Goal: Answer question/provide support

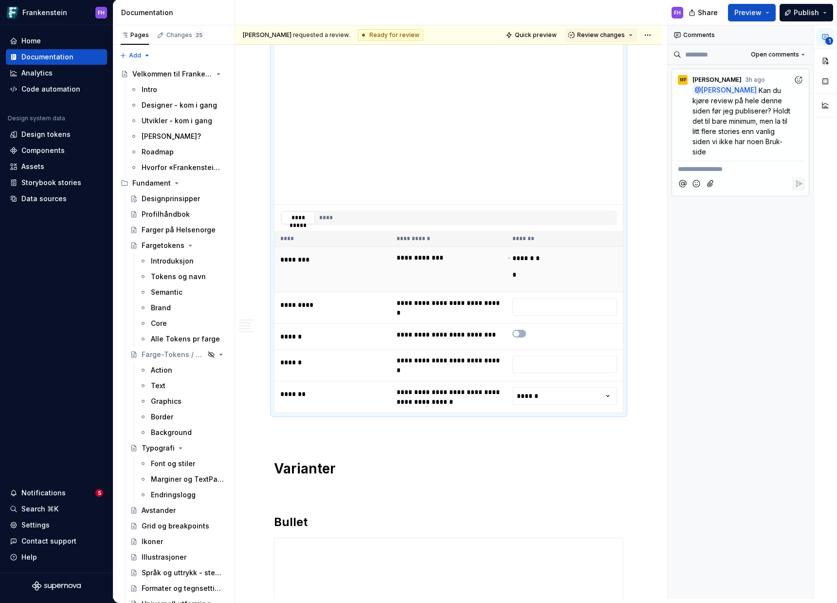
scroll to position [212, 0]
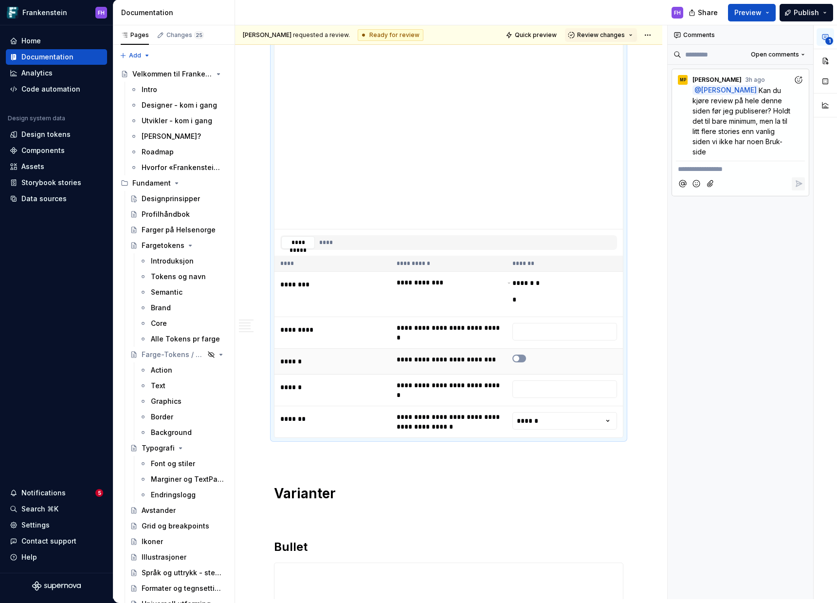
click at [518, 356] on span "button" at bounding box center [516, 358] width 6 height 6
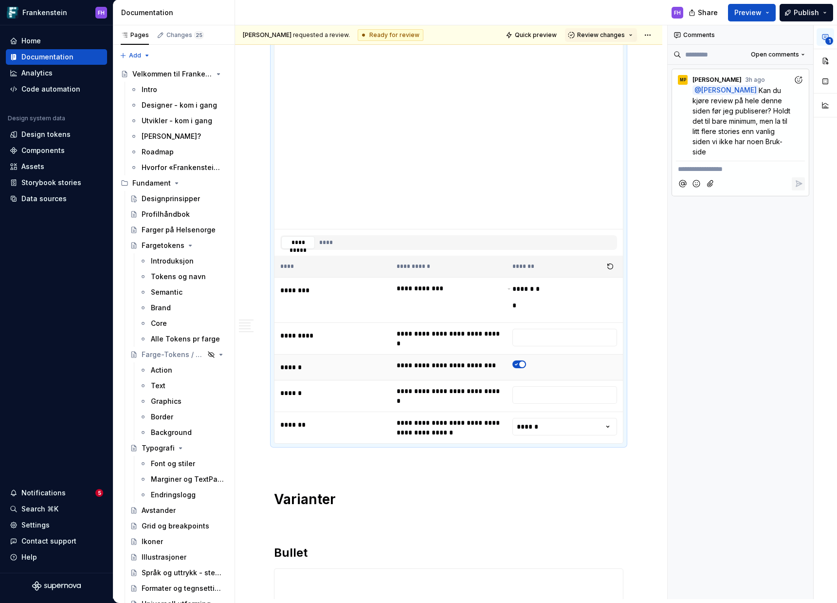
click at [519, 357] on td at bounding box center [565, 367] width 116 height 26
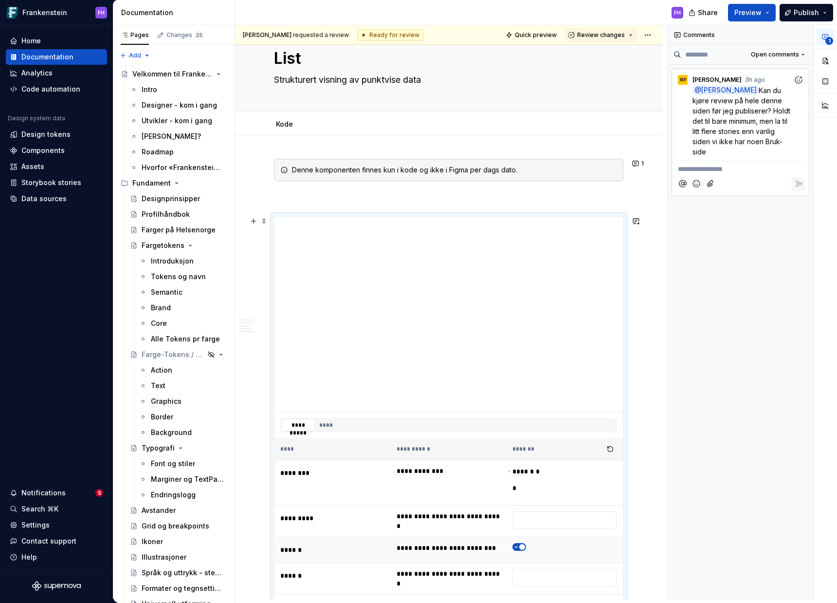
click at [519, 545] on span "button" at bounding box center [522, 547] width 6 height 6
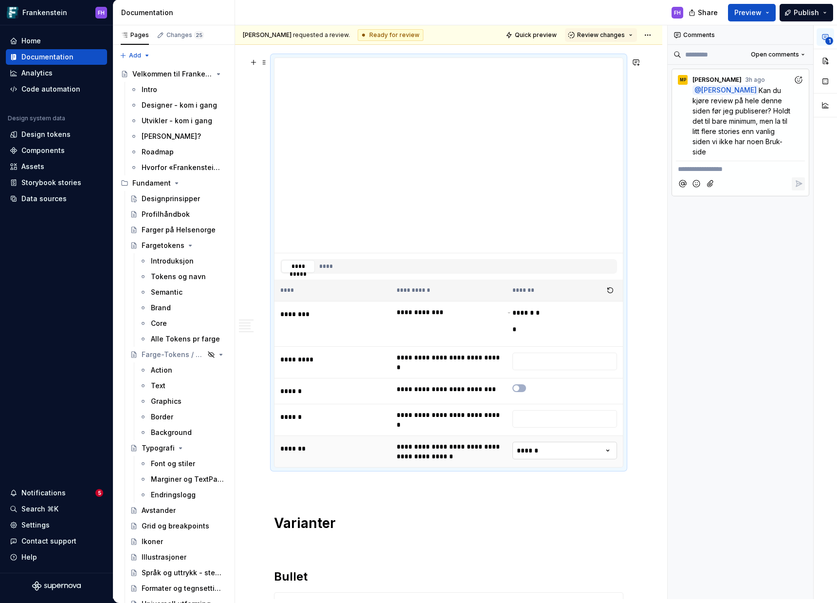
click at [600, 449] on html "Frankenstein FH Home Documentation Analytics Code automation Design system data…" at bounding box center [418, 301] width 837 height 603
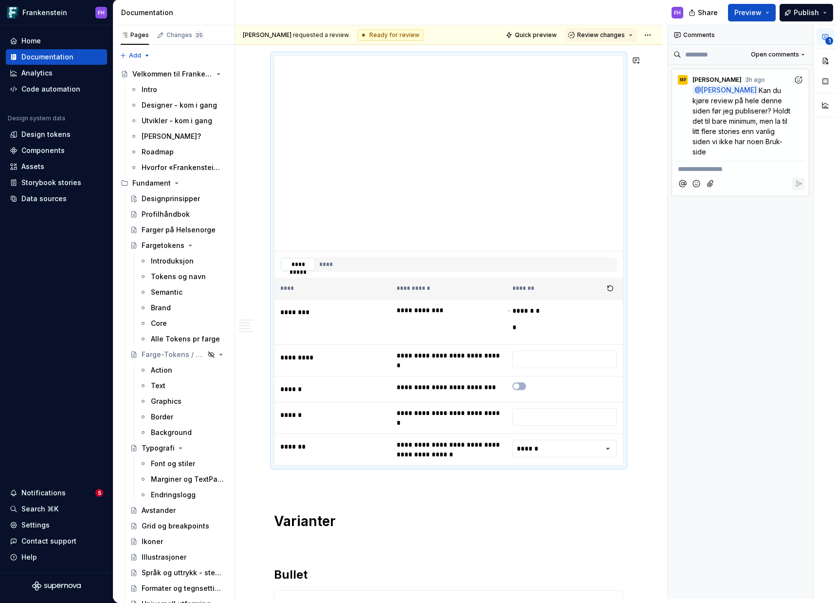
scroll to position [4, 0]
click at [575, 442] on html "Frankenstein FH Home Documentation Analytics Code automation Design system data…" at bounding box center [418, 301] width 837 height 603
click at [567, 444] on html "Frankenstein FH Home Documentation Analytics Code automation Design system data…" at bounding box center [418, 301] width 837 height 603
click at [559, 448] on html "Frankenstein FH Home Documentation Analytics Code automation Design system data…" at bounding box center [418, 301] width 837 height 603
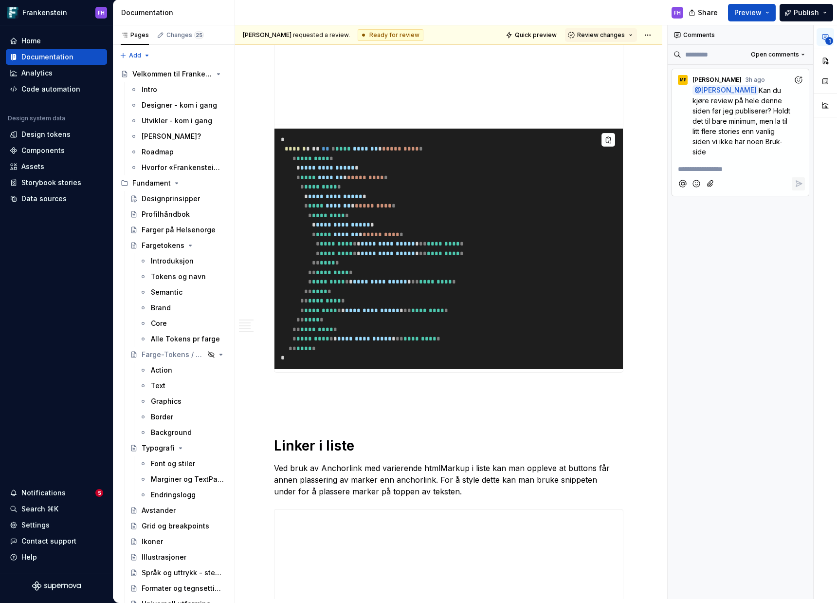
scroll to position [1737, 0]
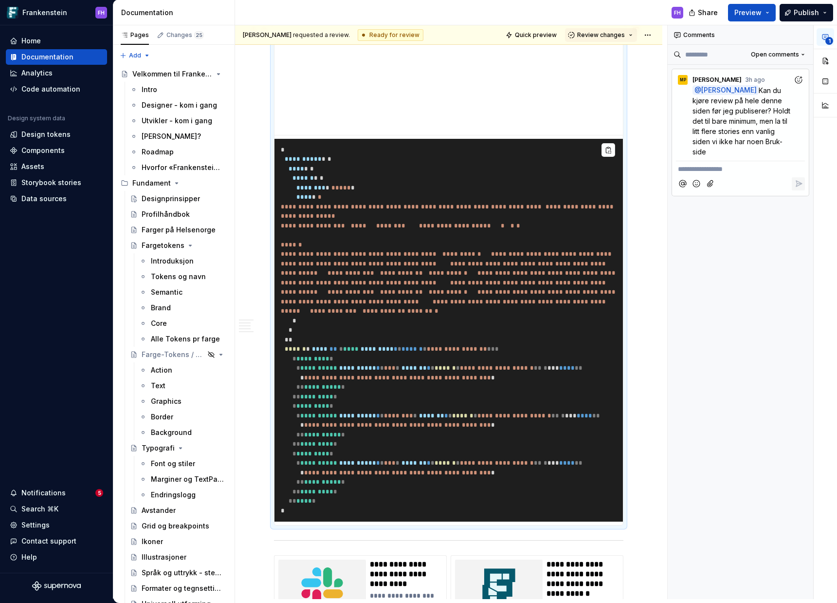
click at [583, 329] on pre "**********" at bounding box center [448, 330] width 348 height 383
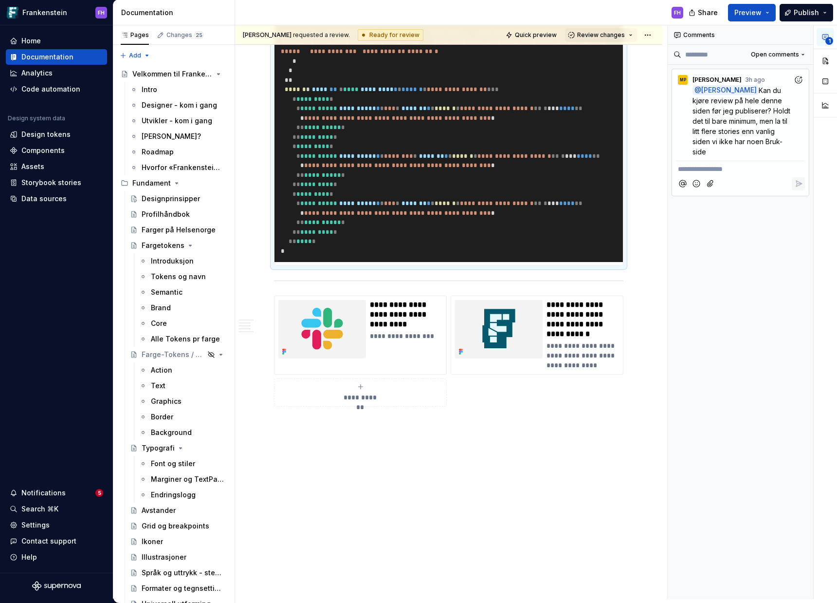
scroll to position [2757, 0]
type textarea "*"
click at [718, 170] on p "**********" at bounding box center [740, 169] width 125 height 10
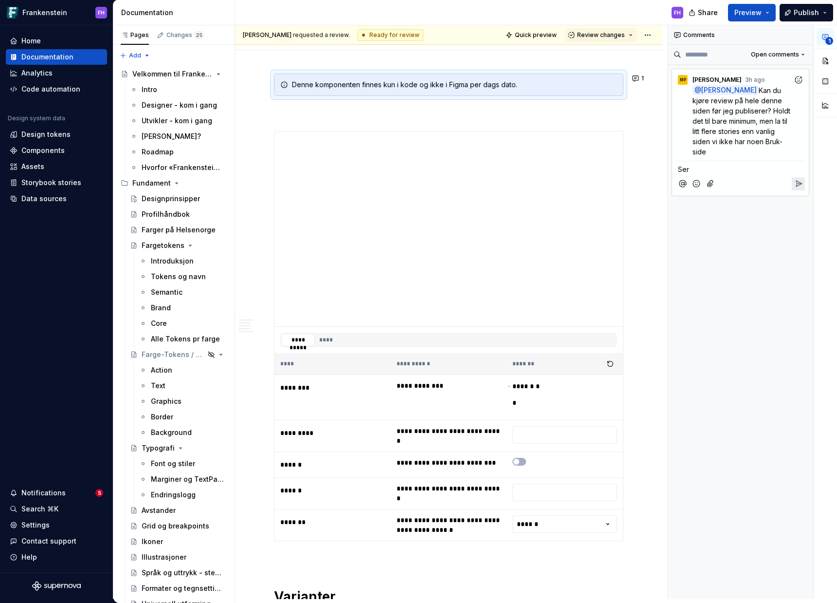
scroll to position [114, 0]
click at [702, 177] on button "Add emoji" at bounding box center [696, 183] width 13 height 13
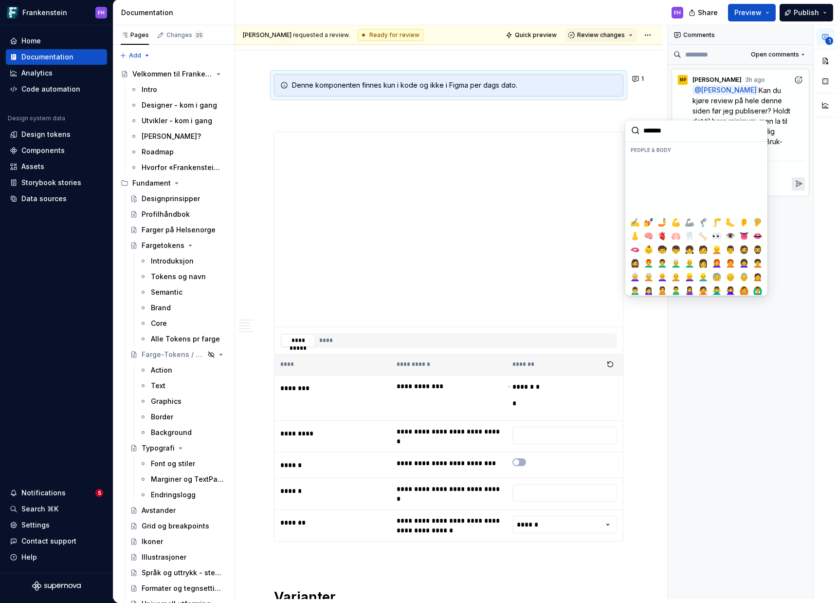
scroll to position [210, 0]
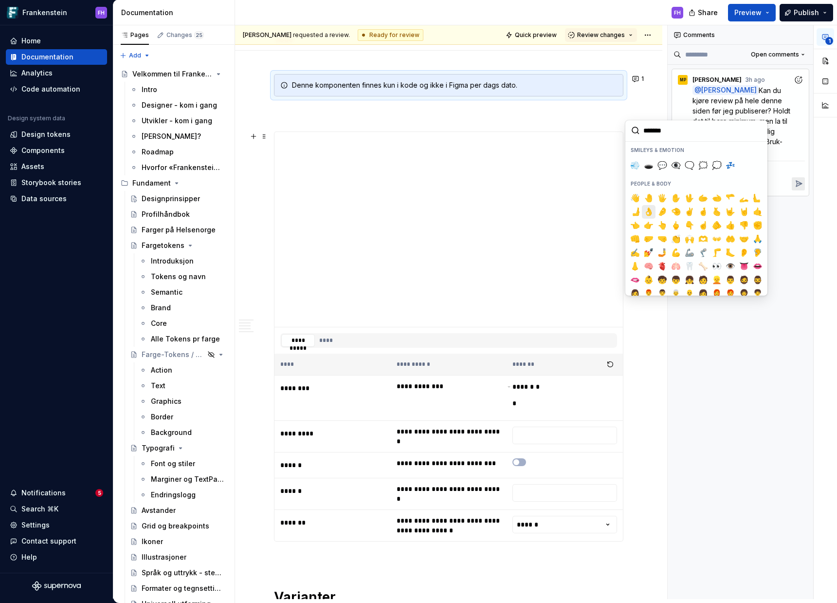
click at [650, 213] on span "👌" at bounding box center [649, 212] width 8 height 10
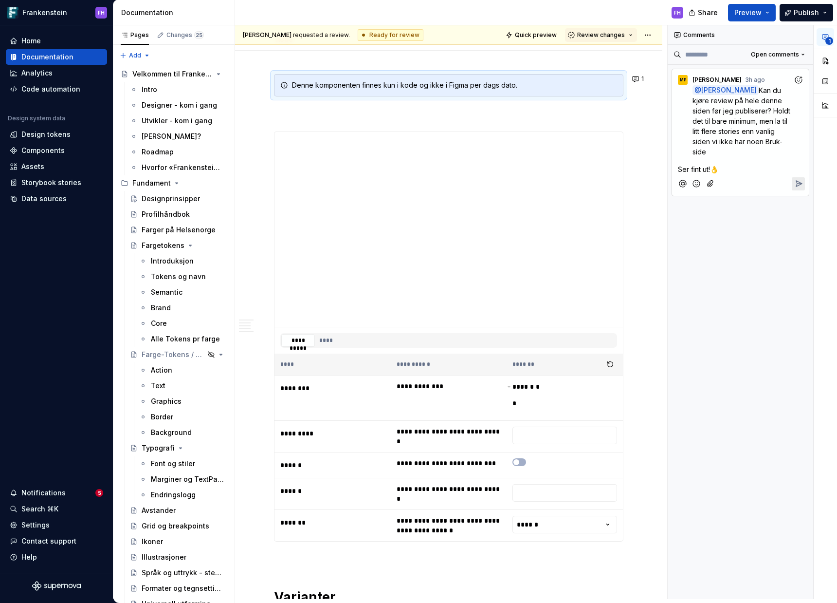
click at [797, 181] on icon "Reply" at bounding box center [799, 184] width 6 height 6
click at [749, 196] on p "**********" at bounding box center [740, 201] width 125 height 10
click at [804, 210] on button "Reply" at bounding box center [798, 216] width 13 height 13
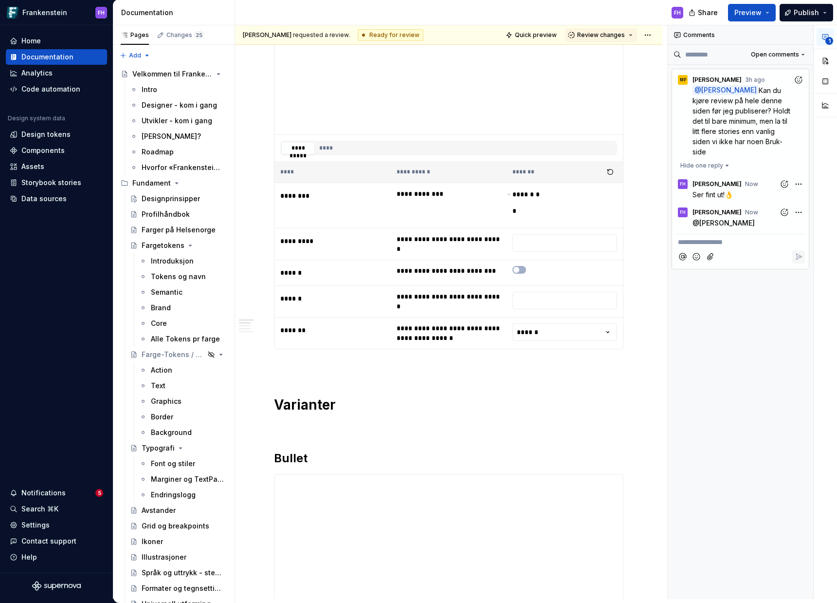
scroll to position [0, 0]
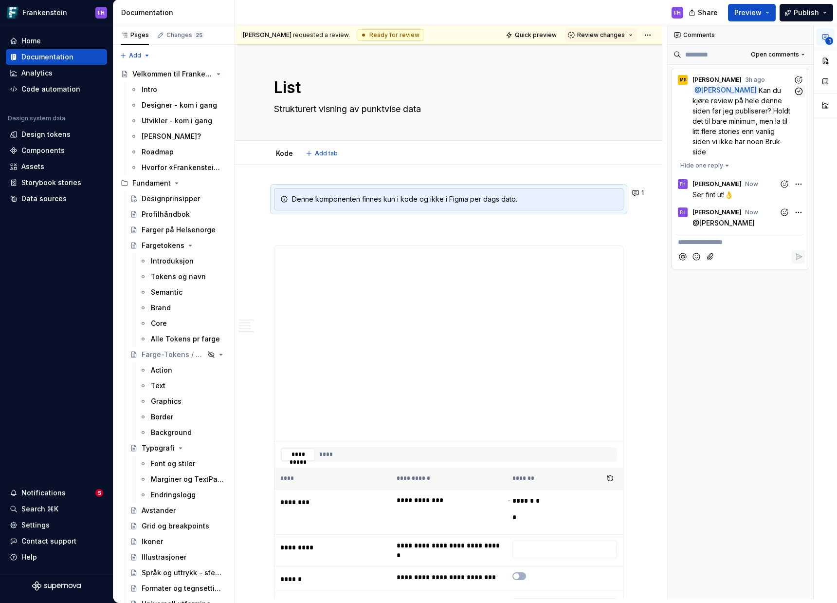
type textarea "*"
